Goal: Task Accomplishment & Management: Use online tool/utility

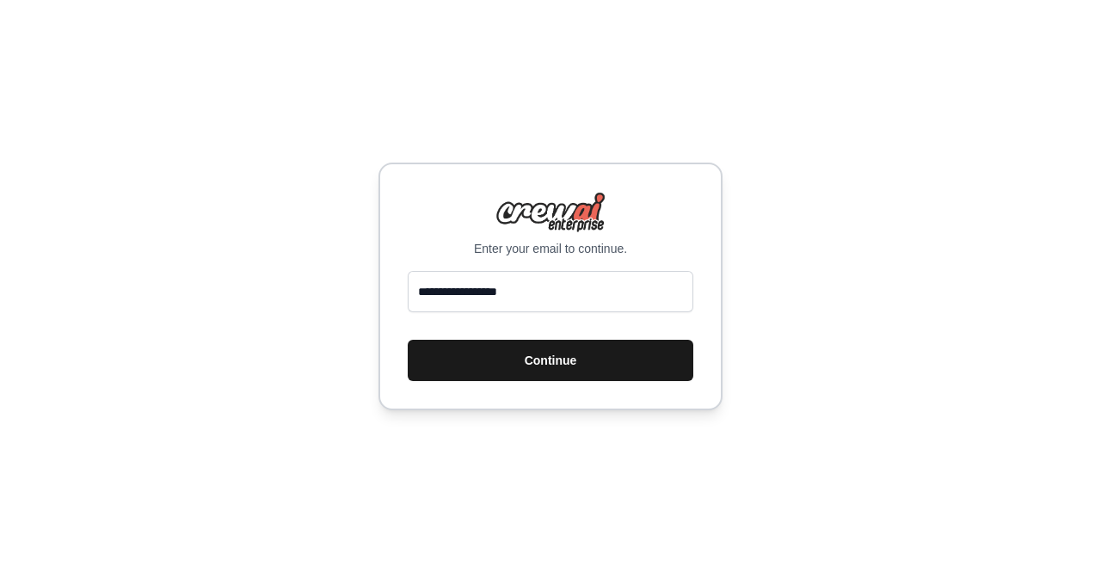
type input "**********"
click at [494, 368] on button "Continue" at bounding box center [551, 360] width 286 height 41
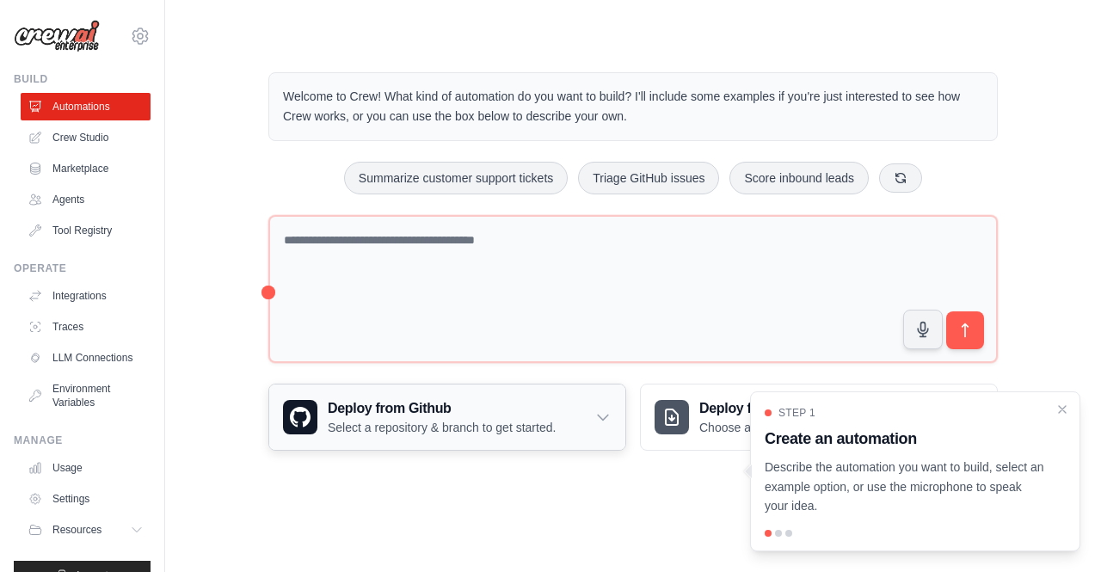
click at [454, 409] on h3 "Deploy from Github" at bounding box center [442, 408] width 228 height 21
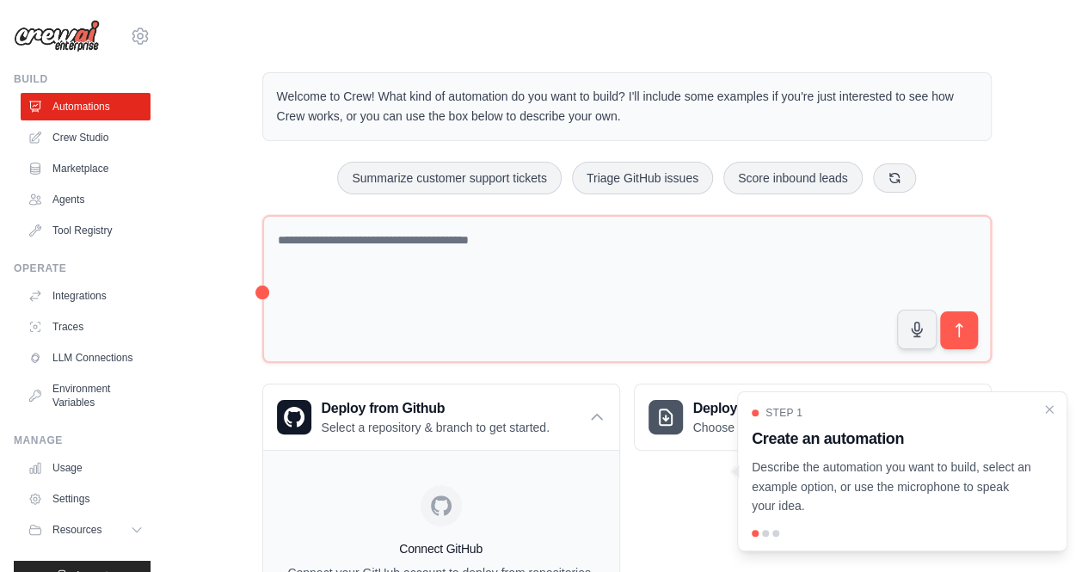
scroll to position [132, 0]
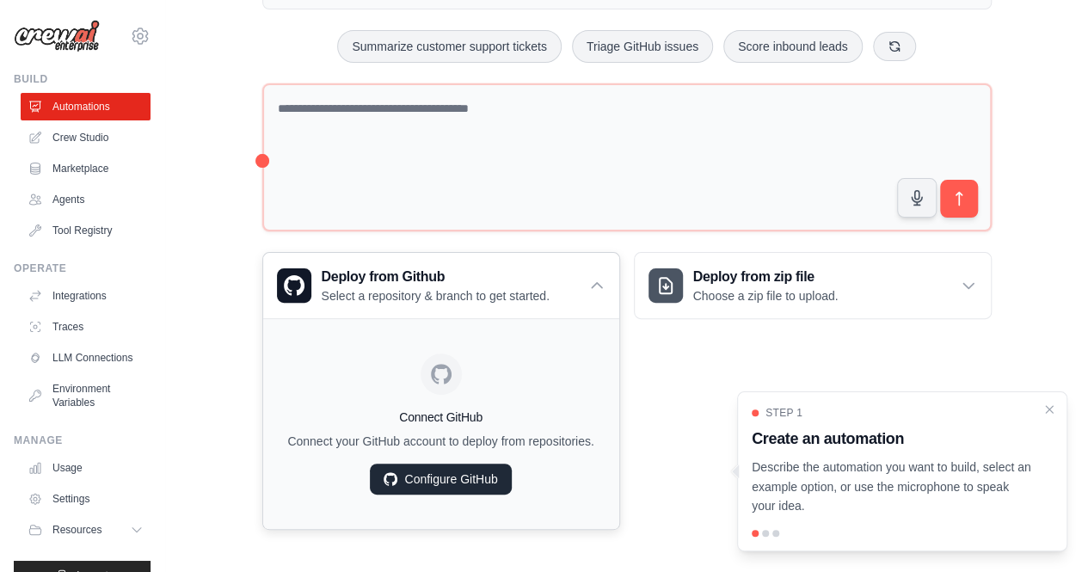
click at [451, 464] on link "Configure GitHub" at bounding box center [440, 479] width 141 height 31
click at [66, 329] on link "Traces" at bounding box center [87, 327] width 130 height 28
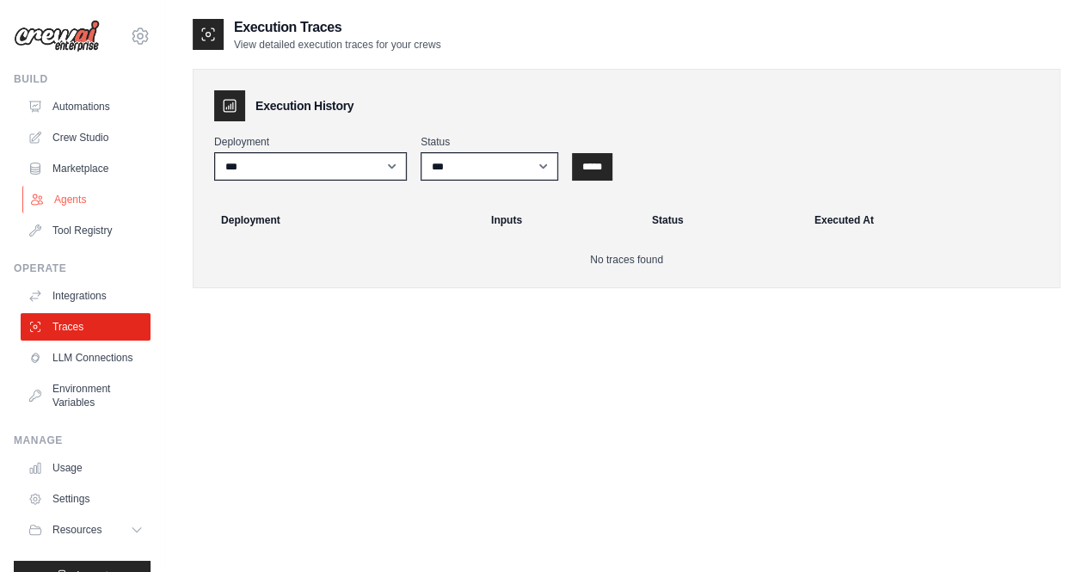
click at [94, 188] on link "Agents" at bounding box center [87, 200] width 130 height 28
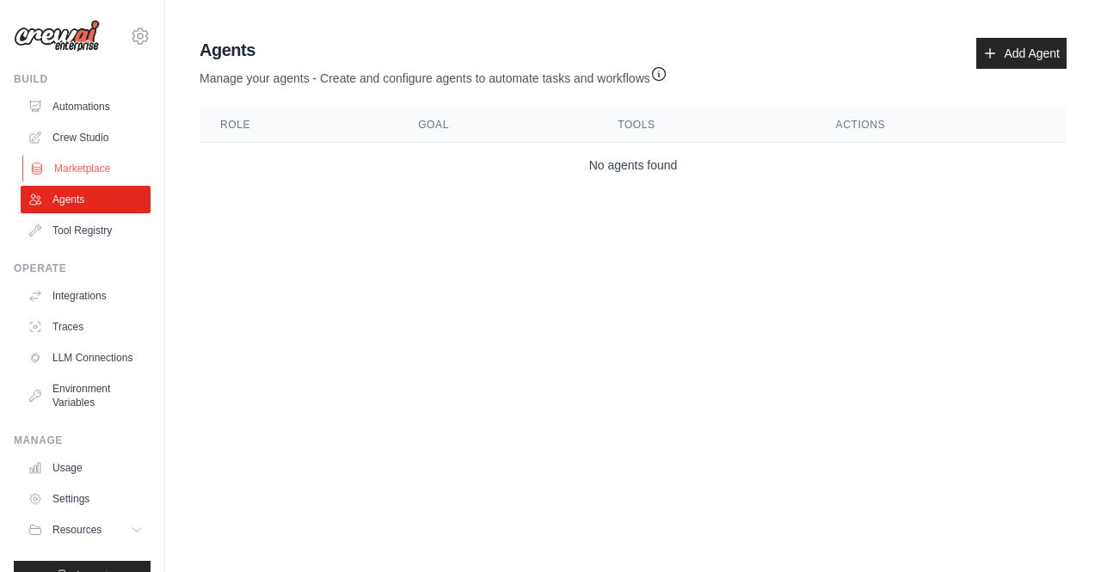
click at [92, 159] on link "Marketplace" at bounding box center [87, 169] width 130 height 28
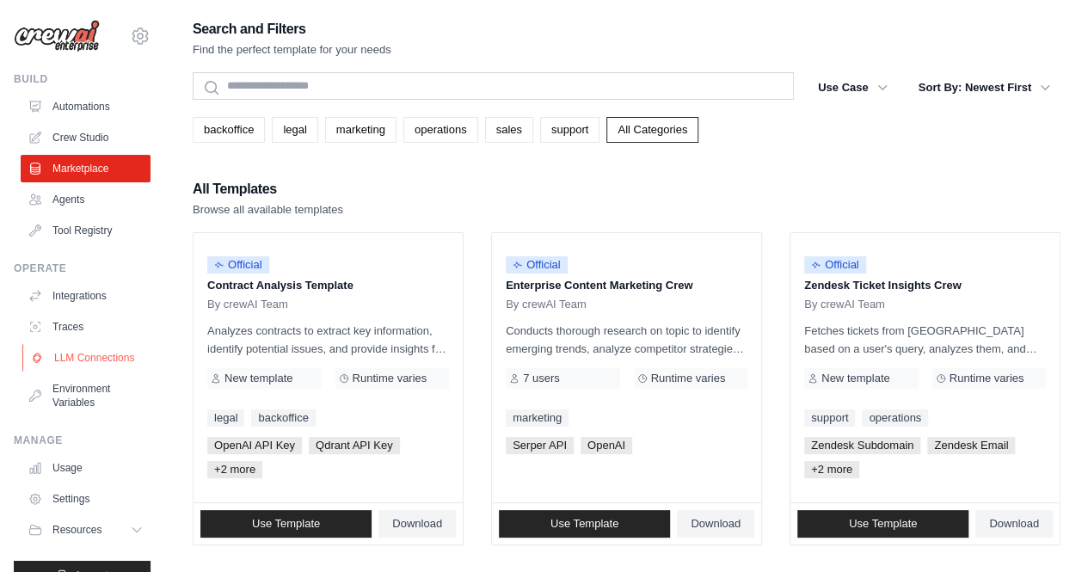
click at [71, 357] on link "LLM Connections" at bounding box center [87, 358] width 130 height 28
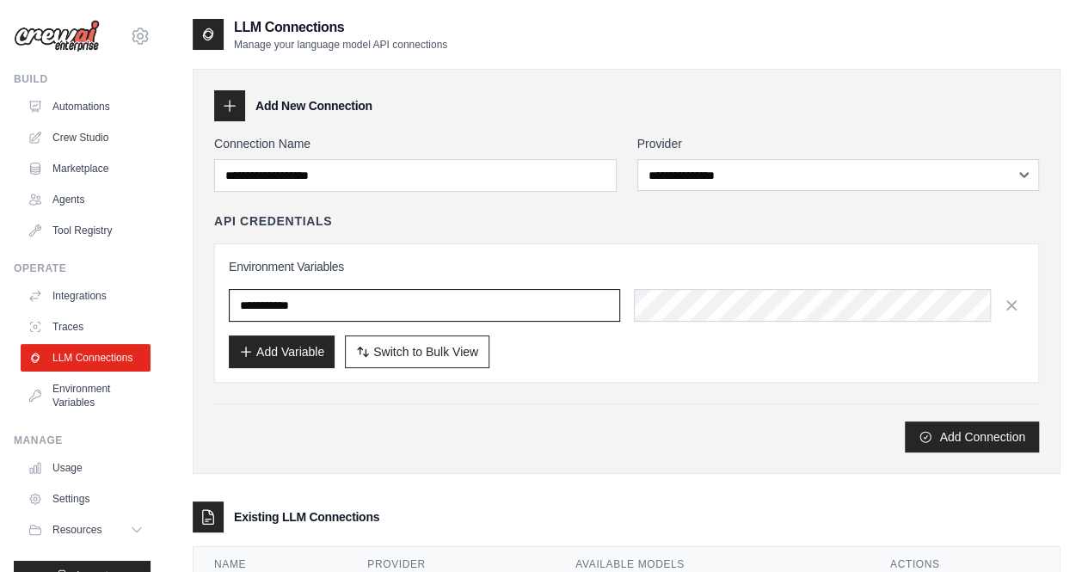
click at [275, 293] on input "text" at bounding box center [424, 305] width 391 height 33
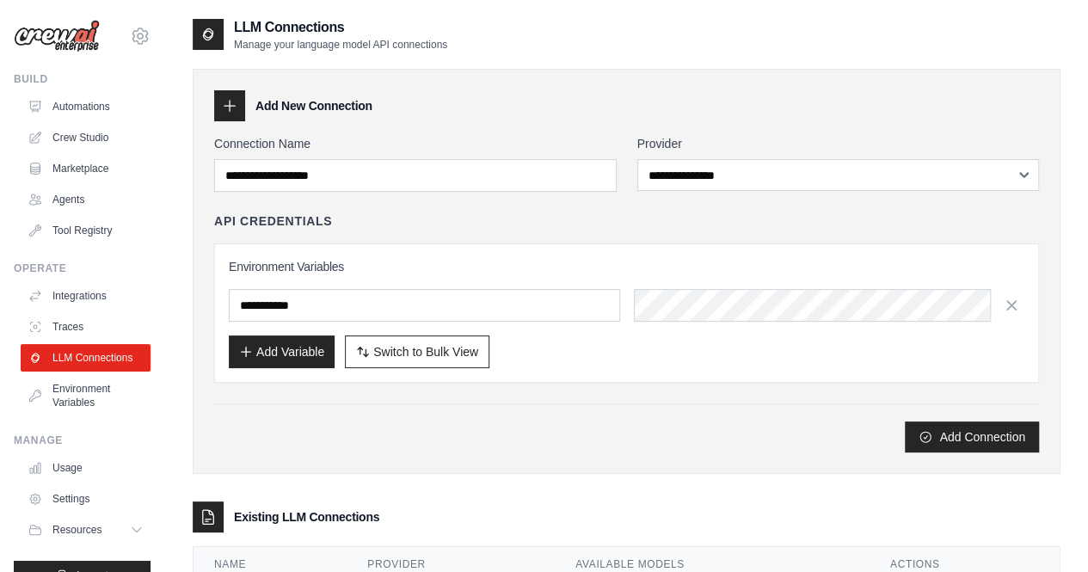
click at [418, 323] on div "Environment Variables Add Variable Switch to Bulk View Switch to Table View" at bounding box center [627, 313] width 796 height 110
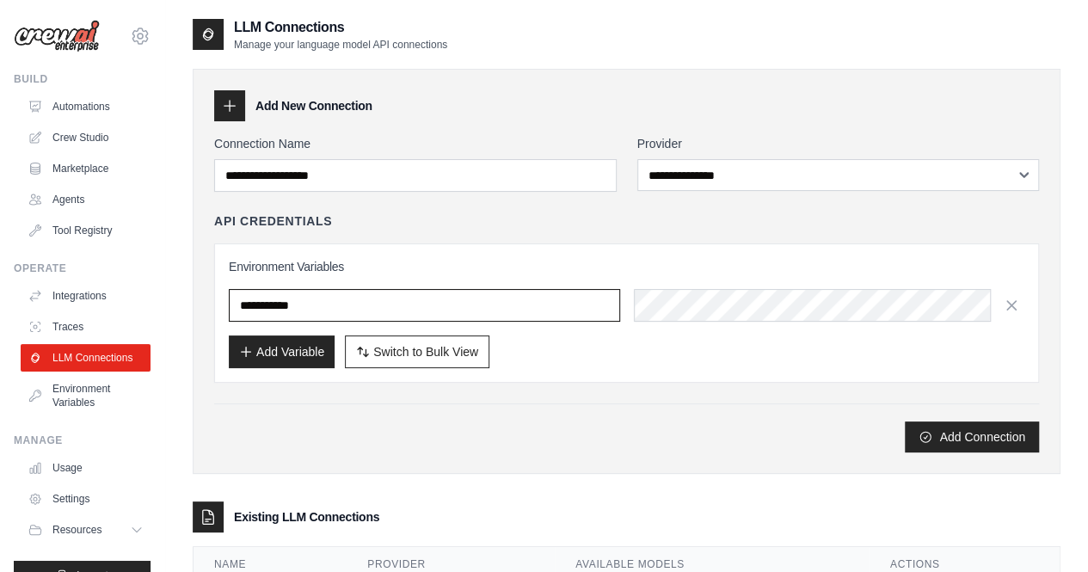
click at [437, 312] on input "text" at bounding box center [424, 305] width 391 height 33
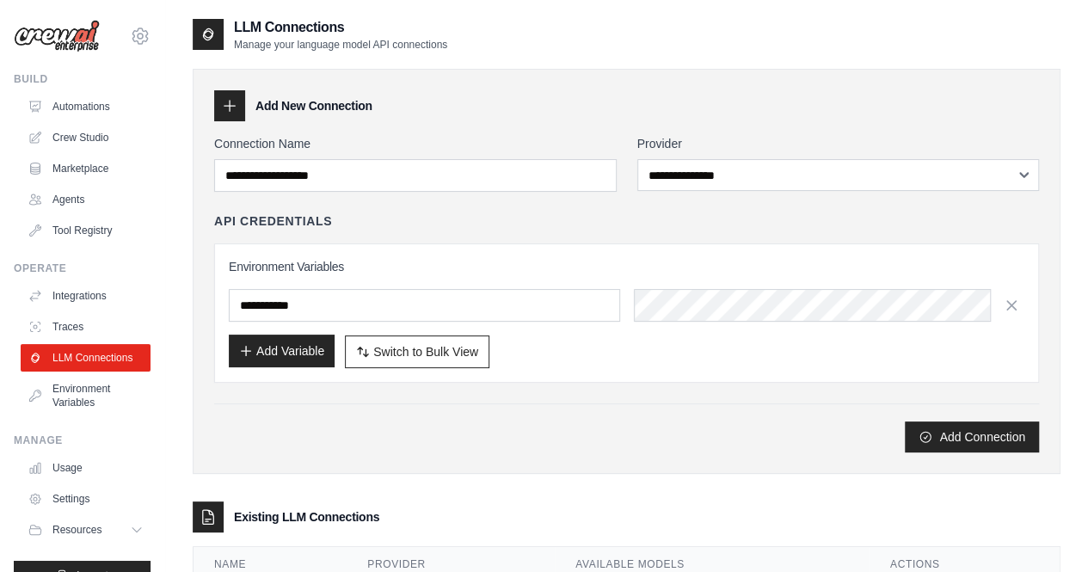
click at [302, 360] on button "Add Variable" at bounding box center [282, 351] width 106 height 33
click at [226, 101] on icon at bounding box center [229, 105] width 17 height 17
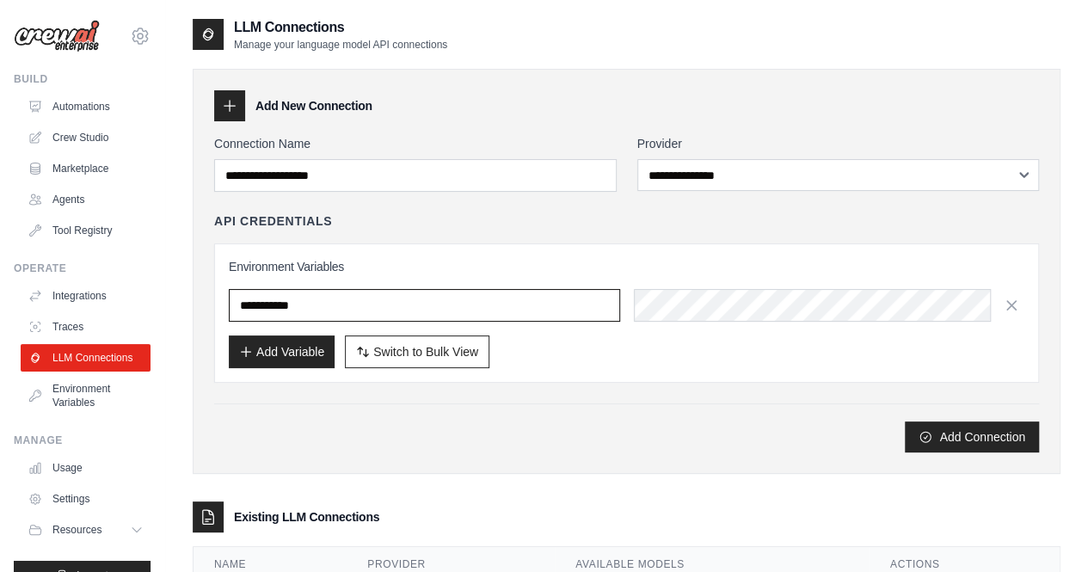
click at [299, 311] on input "text" at bounding box center [424, 305] width 391 height 33
click at [374, 311] on input "text" at bounding box center [424, 305] width 391 height 33
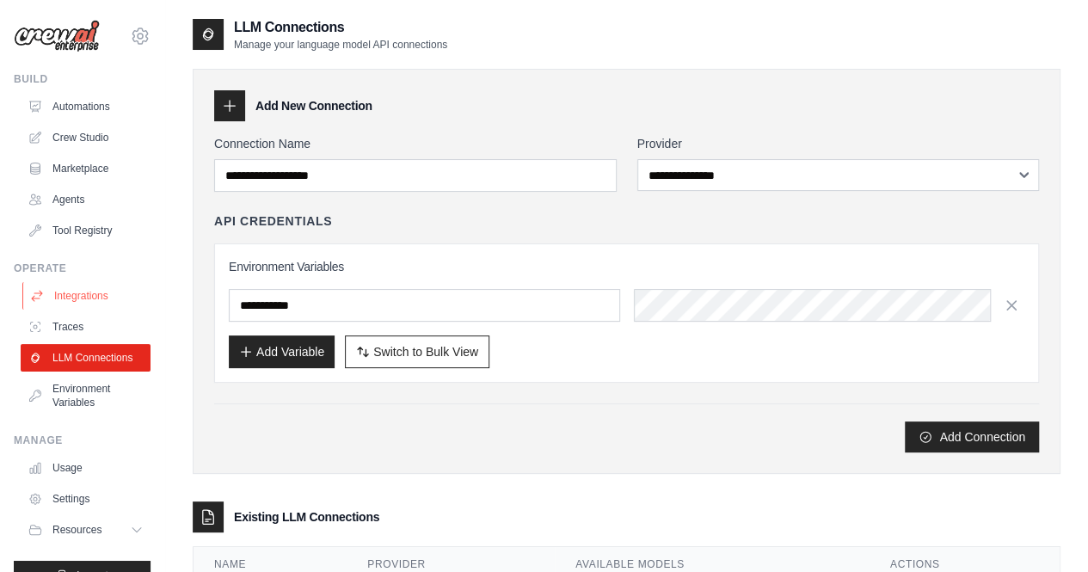
click at [68, 298] on link "Integrations" at bounding box center [87, 296] width 130 height 28
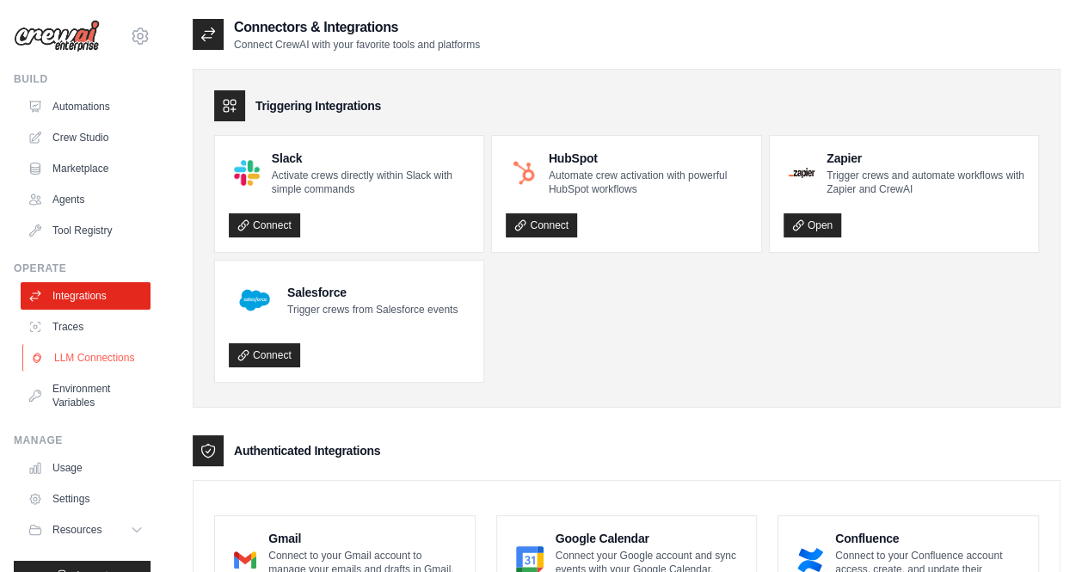
click at [100, 366] on link "LLM Connections" at bounding box center [87, 358] width 130 height 28
